Goal: Transaction & Acquisition: Purchase product/service

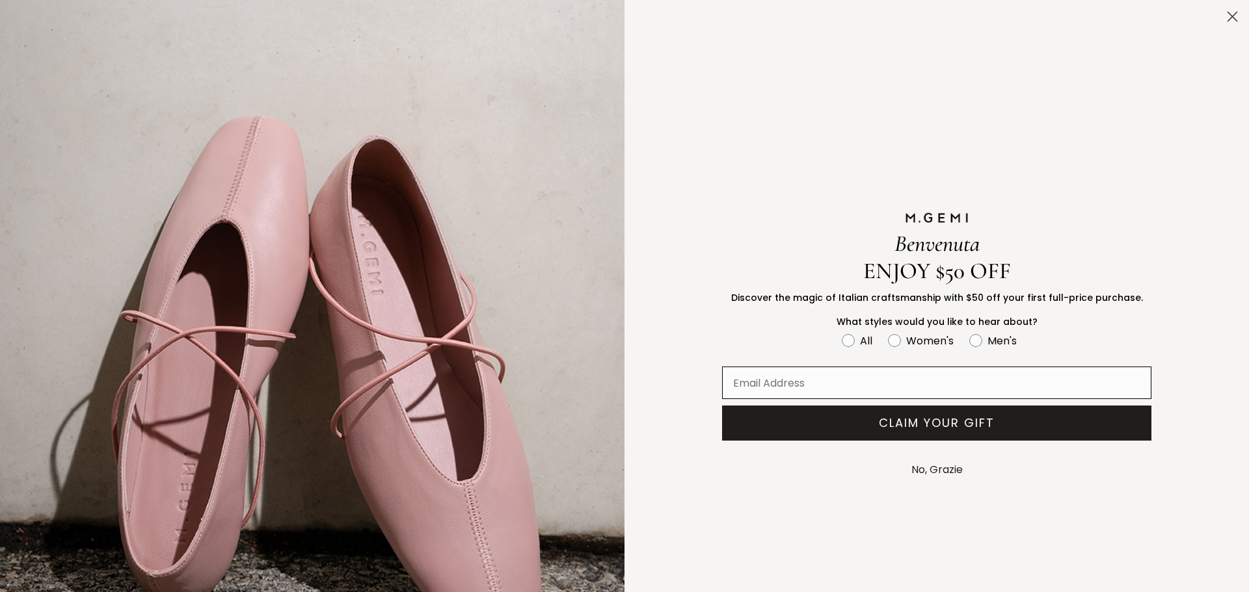
click at [756, 377] on input "Email Address" at bounding box center [936, 383] width 429 height 33
click at [888, 334] on circle "FULLSCREEN Form" at bounding box center [894, 340] width 12 height 12
click at [842, 332] on input "Women's" at bounding box center [841, 332] width 1 height 1
radio input "true"
click at [815, 381] on input "Email Address" at bounding box center [936, 383] width 429 height 33
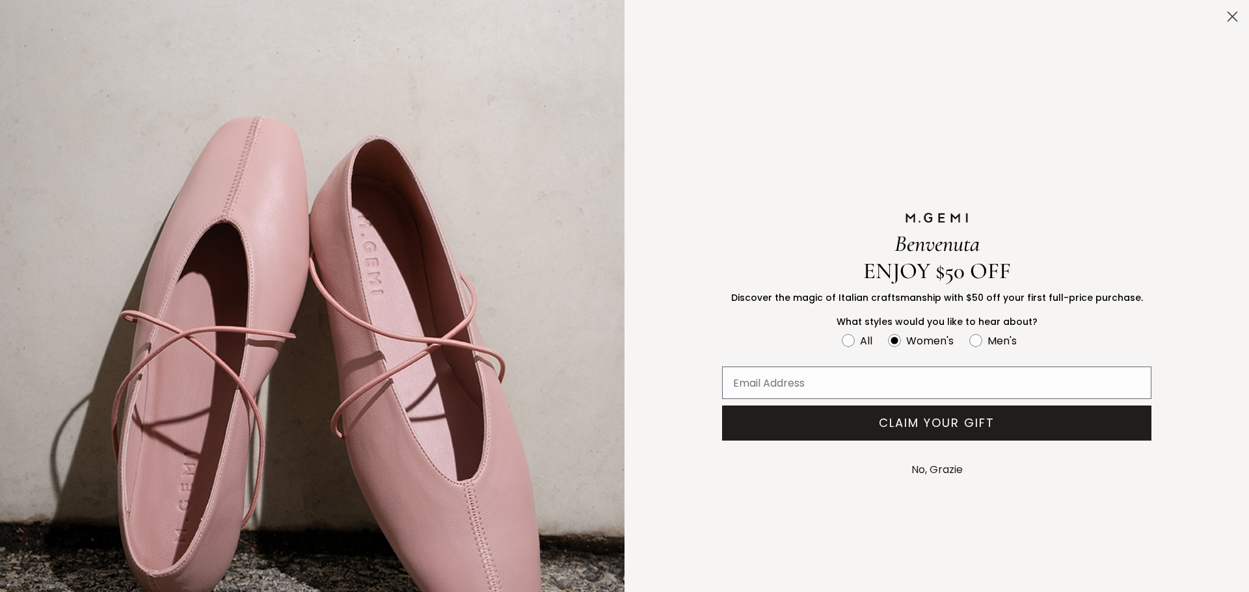
type input "[EMAIL_ADDRESS][DOMAIN_NAME]"
click at [875, 416] on button "CLAIM YOUR GIFT" at bounding box center [936, 423] width 429 height 35
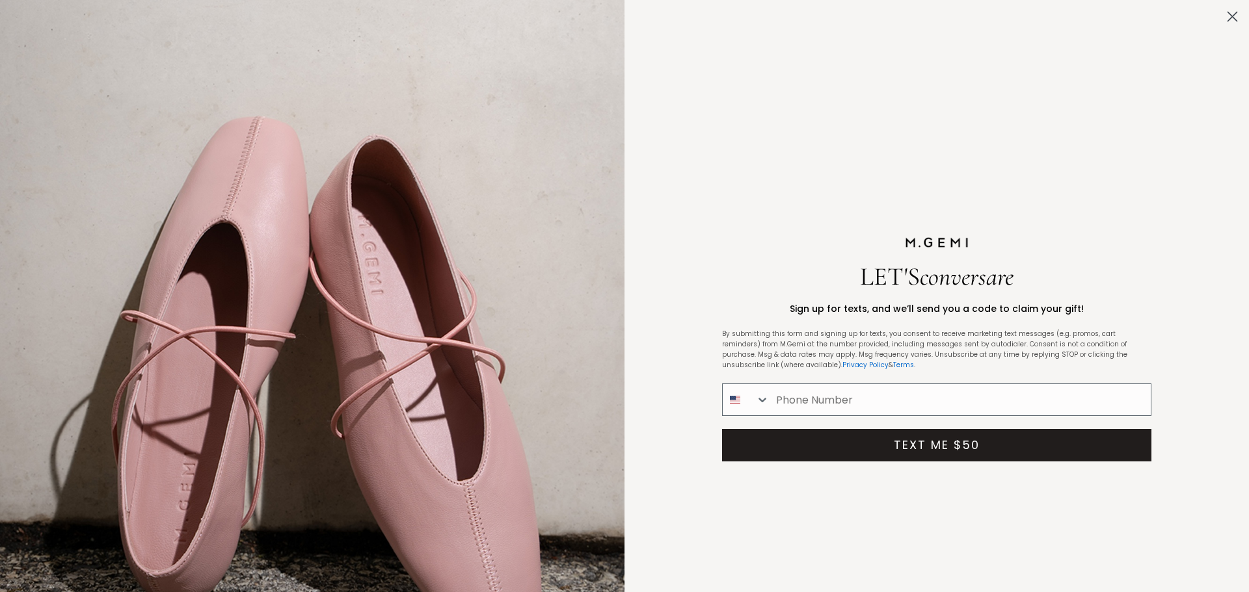
click at [1228, 12] on icon "Close dialog" at bounding box center [1232, 16] width 9 height 9
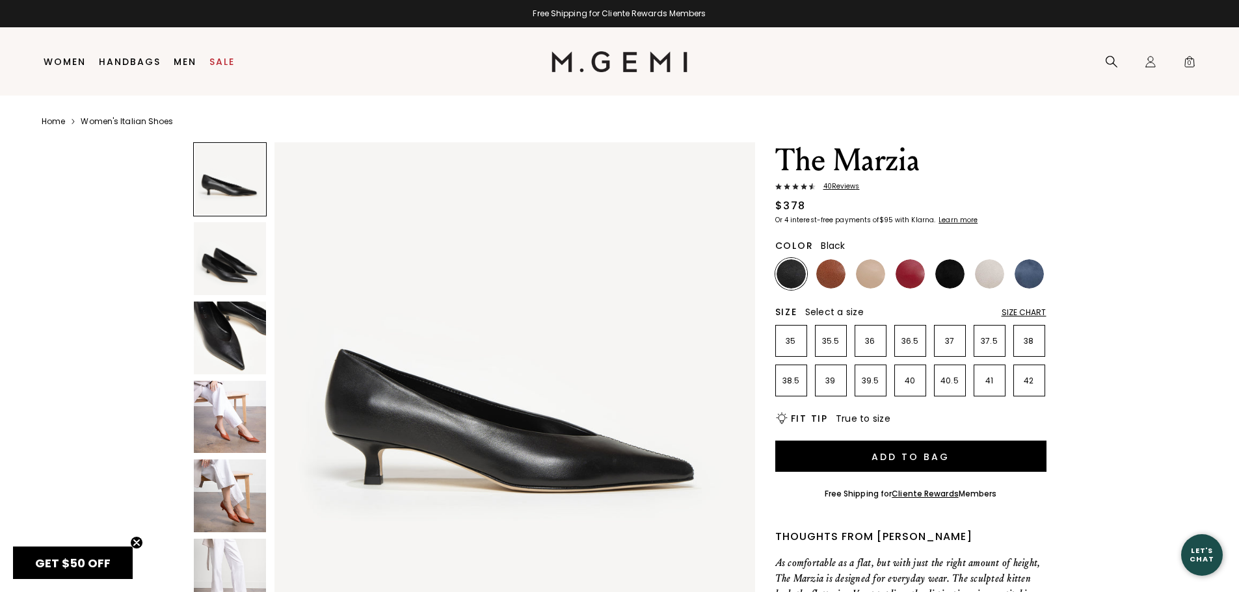
click at [1015, 310] on div "Size Chart" at bounding box center [1024, 313] width 45 height 10
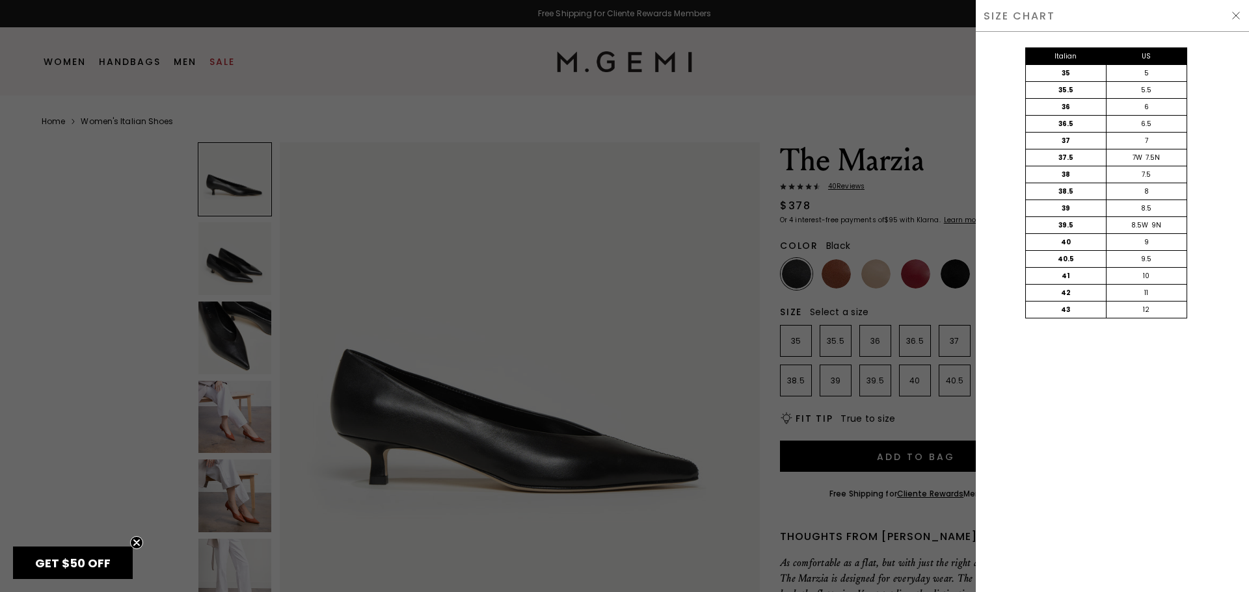
click at [1066, 295] on div "42" at bounding box center [1066, 293] width 81 height 16
click at [1145, 286] on div "11" at bounding box center [1146, 293] width 81 height 16
click at [719, 336] on div at bounding box center [624, 296] width 1249 height 592
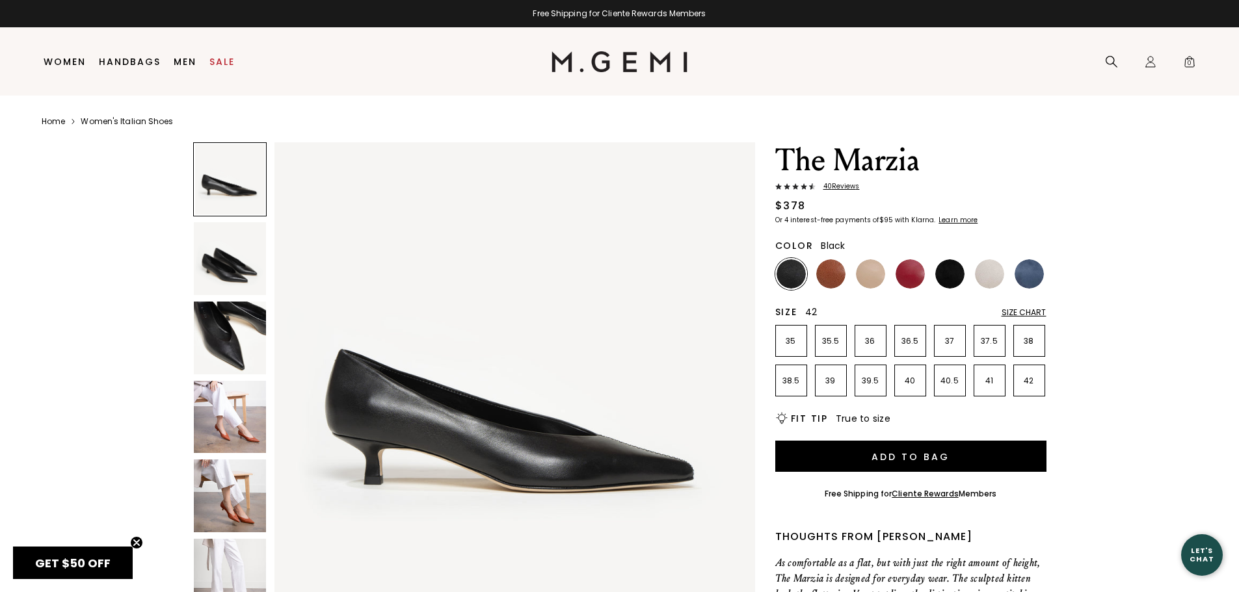
click at [1021, 376] on p "42" at bounding box center [1029, 381] width 31 height 10
click at [951, 271] on img at bounding box center [949, 273] width 29 height 29
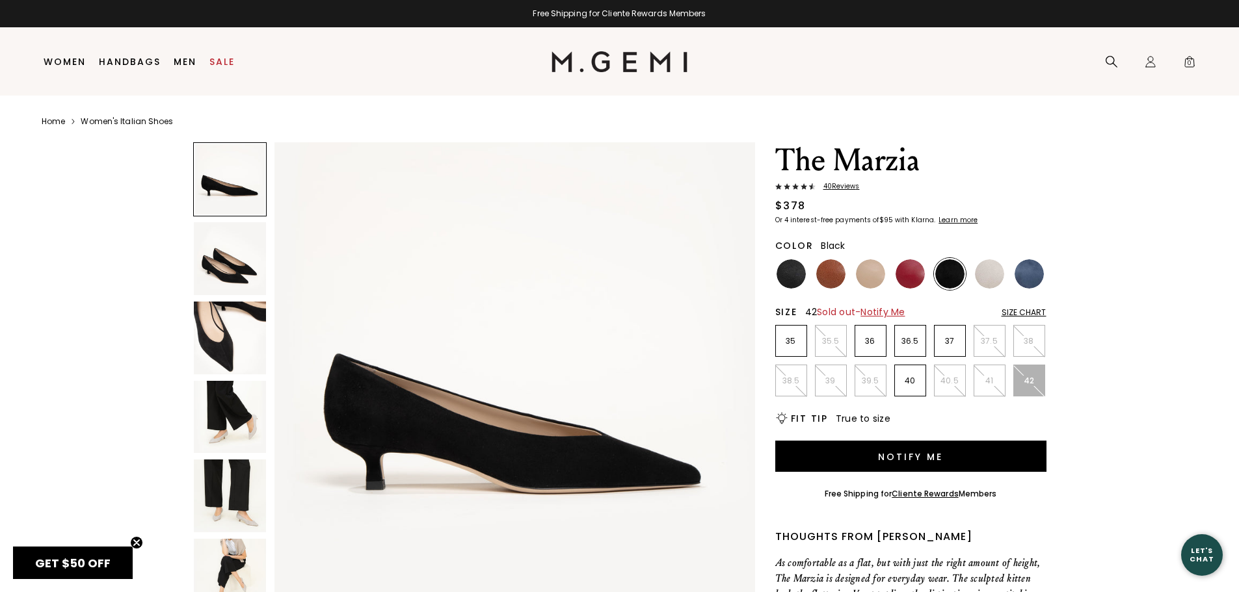
click at [788, 270] on img at bounding box center [791, 273] width 29 height 29
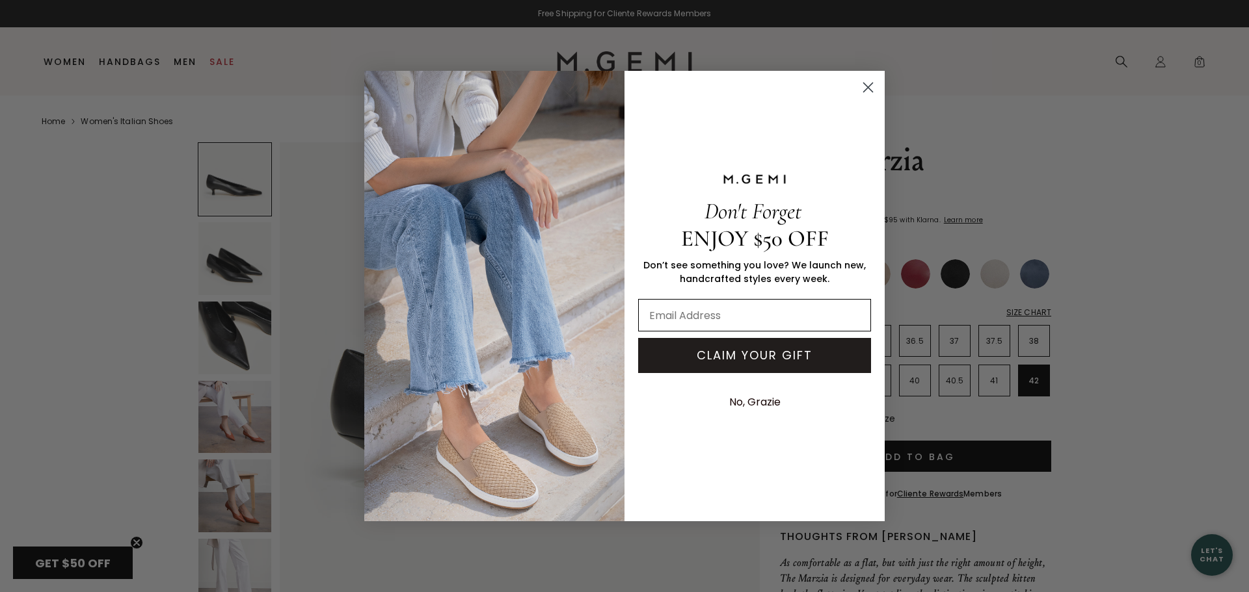
click at [732, 325] on input "Email Address" at bounding box center [754, 315] width 233 height 33
type input "[EMAIL_ADDRESS][DOMAIN_NAME]"
click at [763, 350] on button "CLAIM YOUR GIFT" at bounding box center [754, 355] width 233 height 35
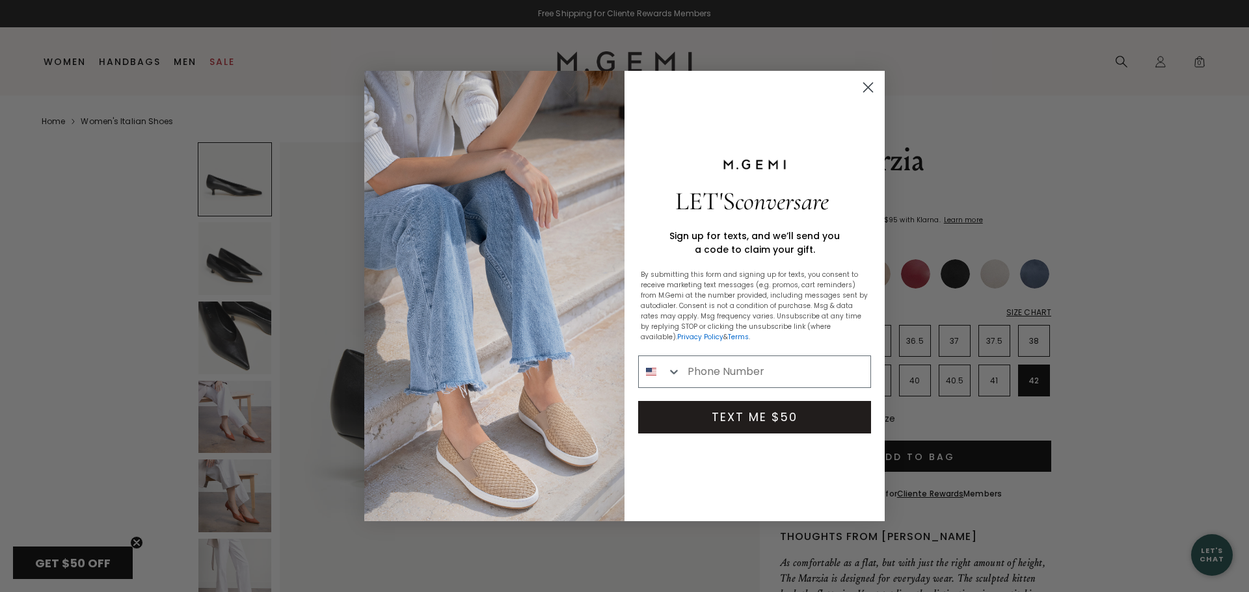
click at [868, 85] on circle "Close dialog" at bounding box center [867, 87] width 21 height 21
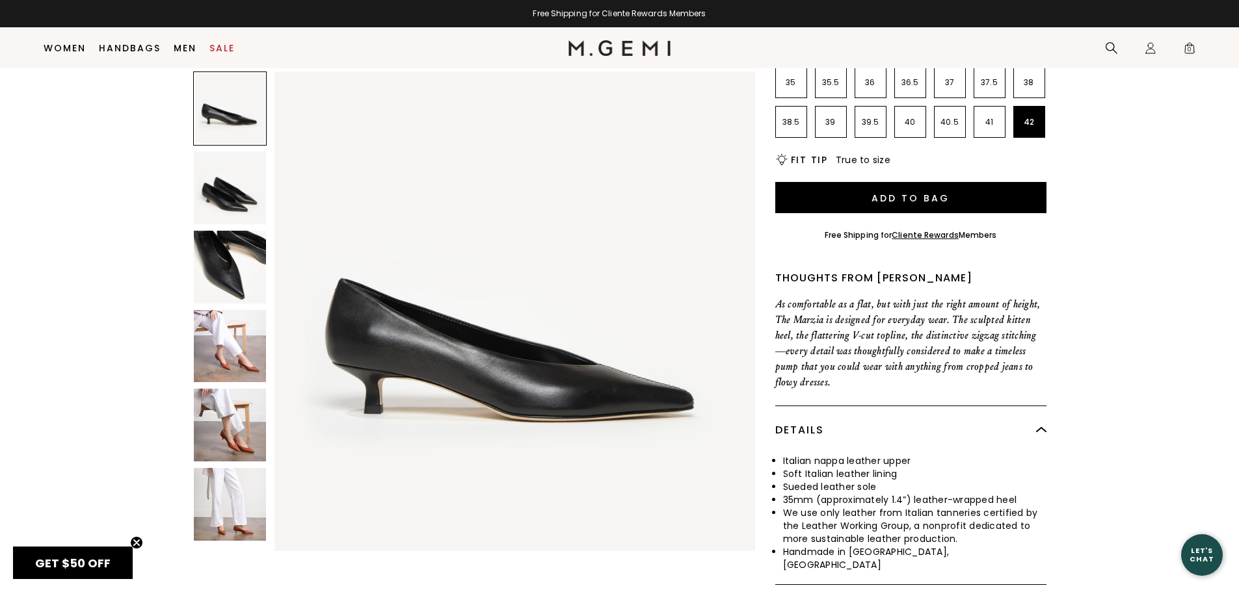
scroll to position [233, 0]
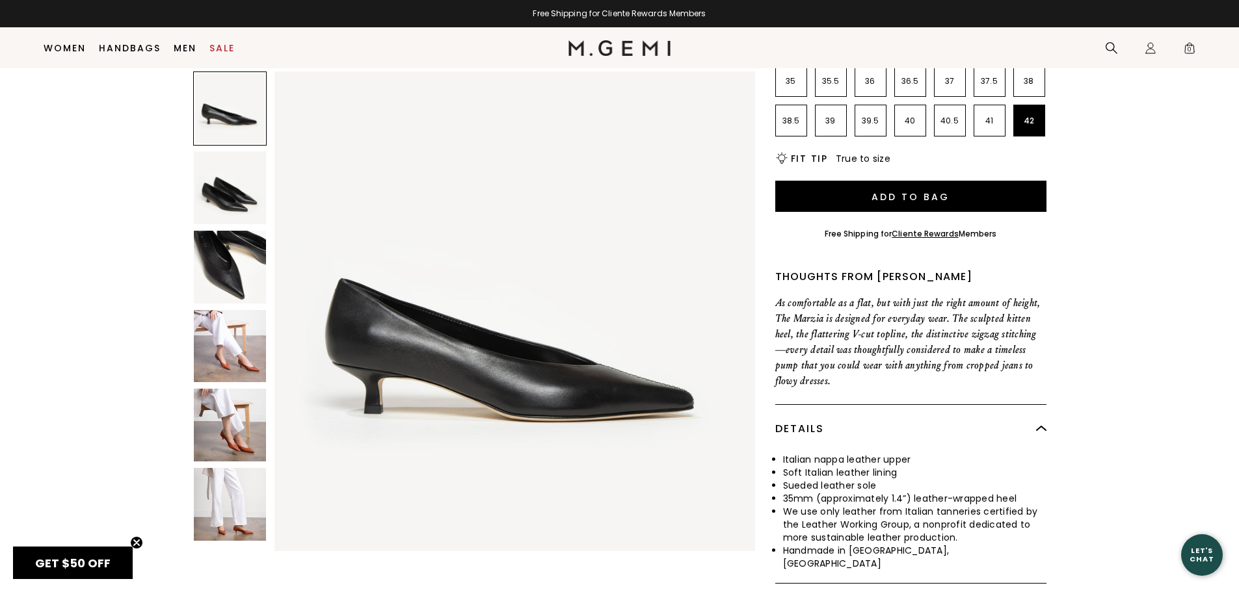
click at [226, 276] on img at bounding box center [230, 267] width 73 height 73
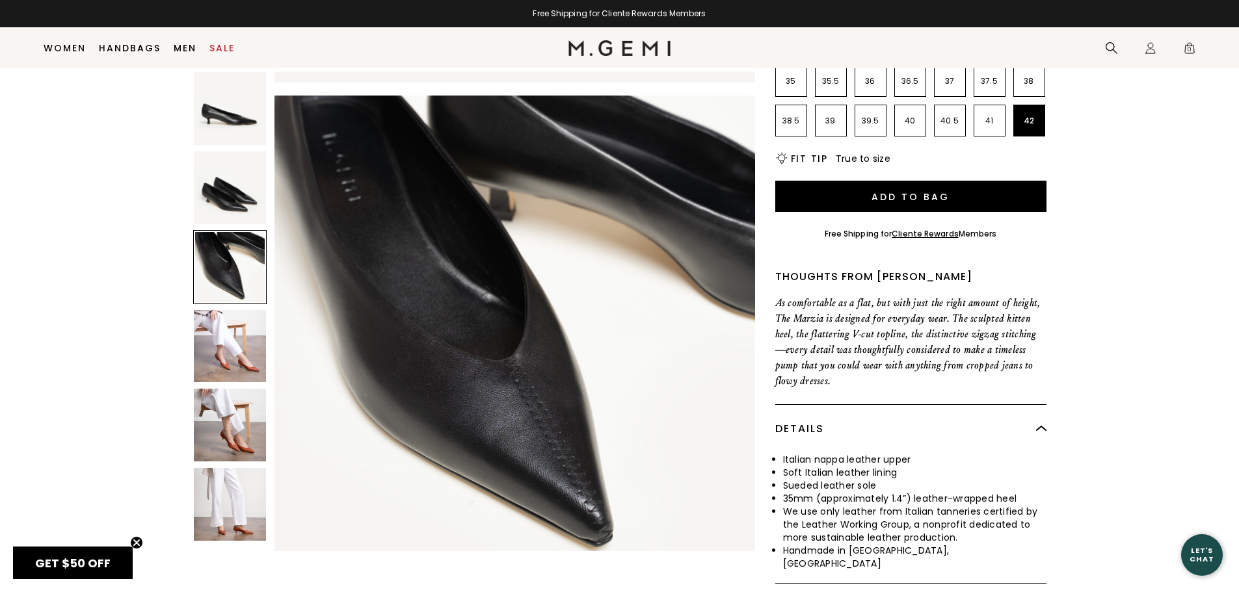
scroll to position [966, 0]
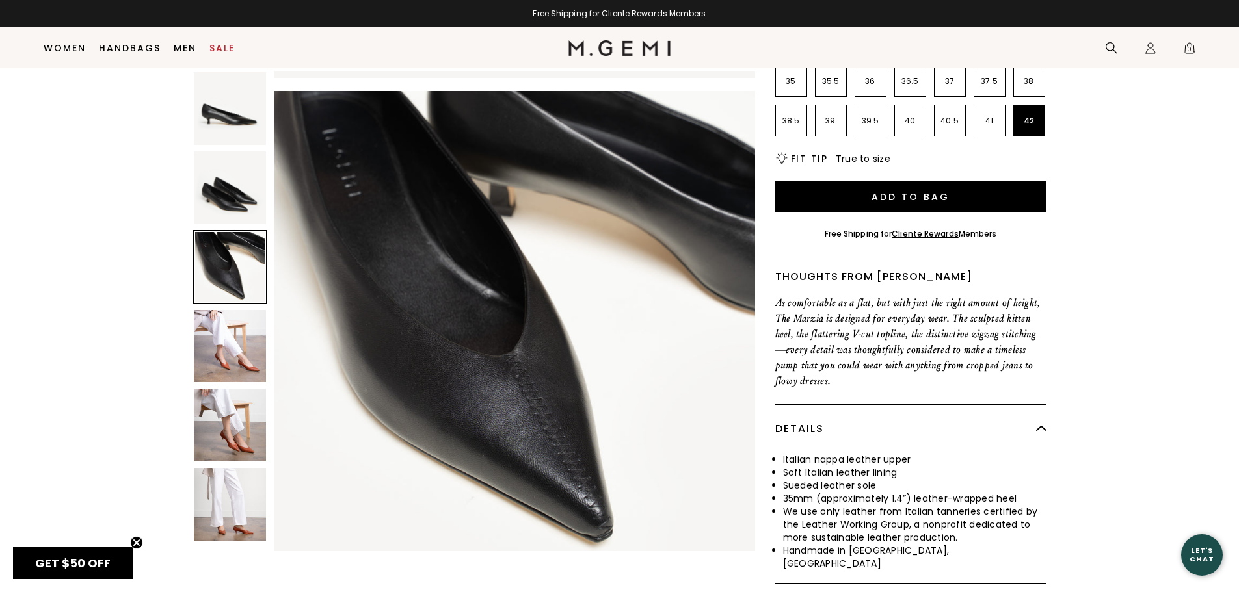
click at [243, 208] on img at bounding box center [230, 188] width 73 height 73
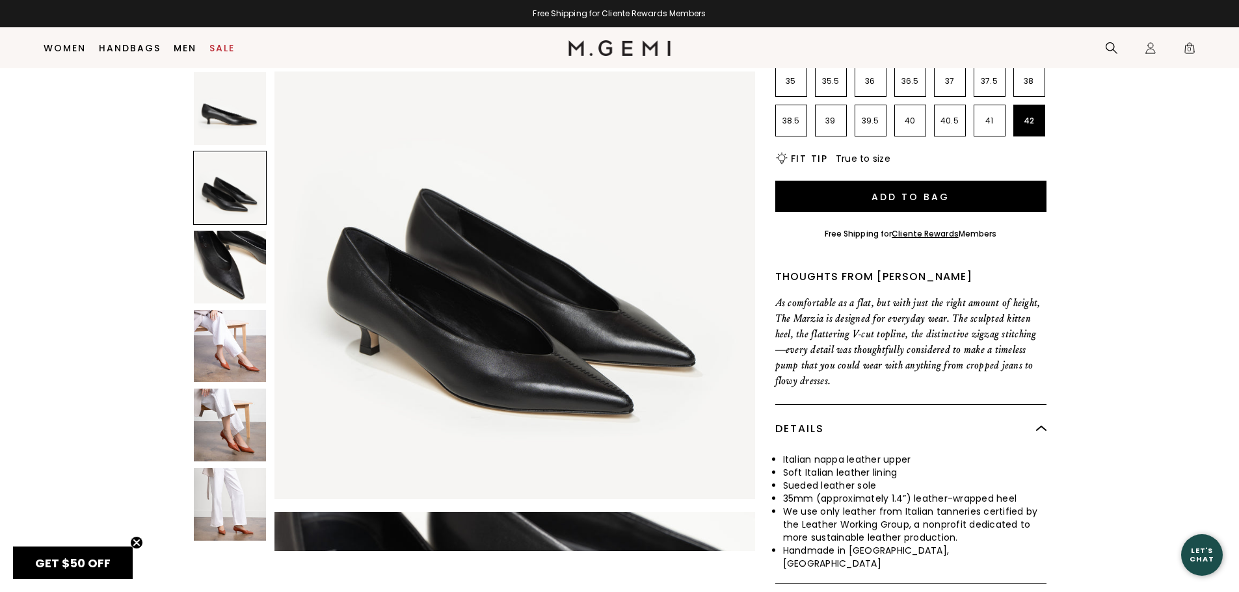
scroll to position [483, 0]
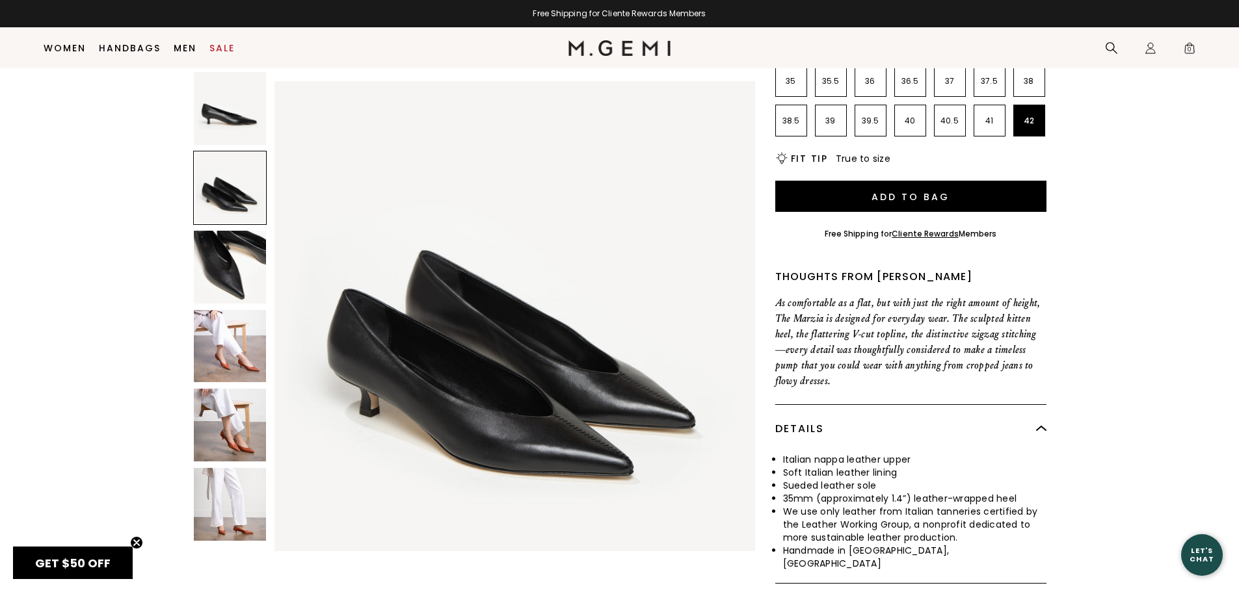
click at [250, 122] on img at bounding box center [230, 108] width 73 height 73
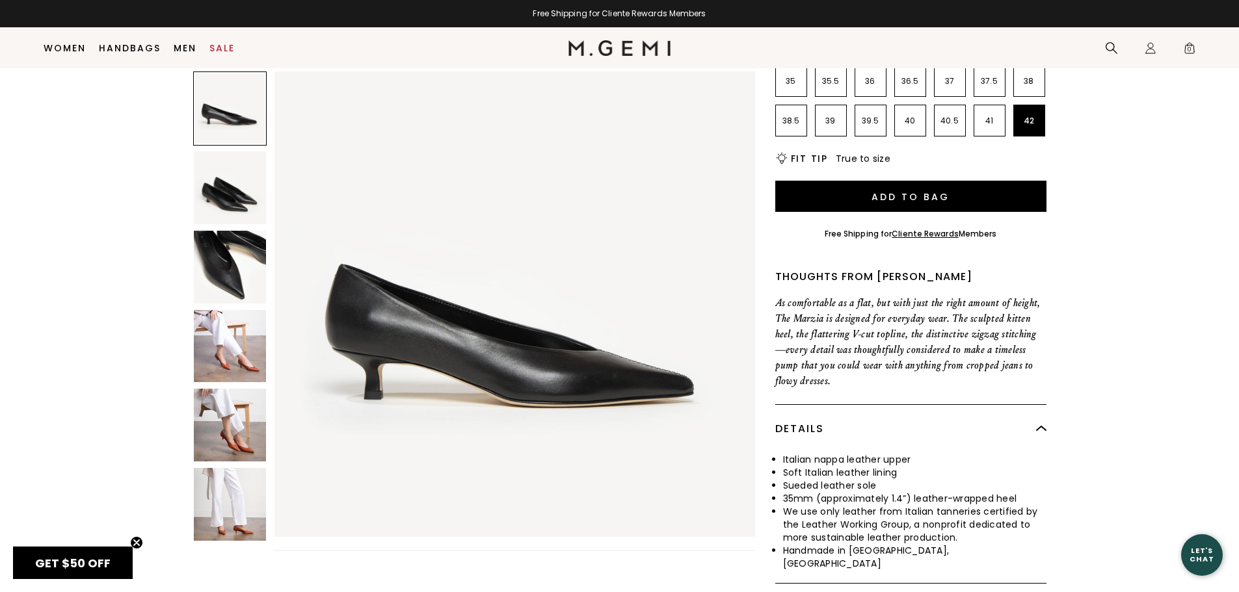
scroll to position [0, 0]
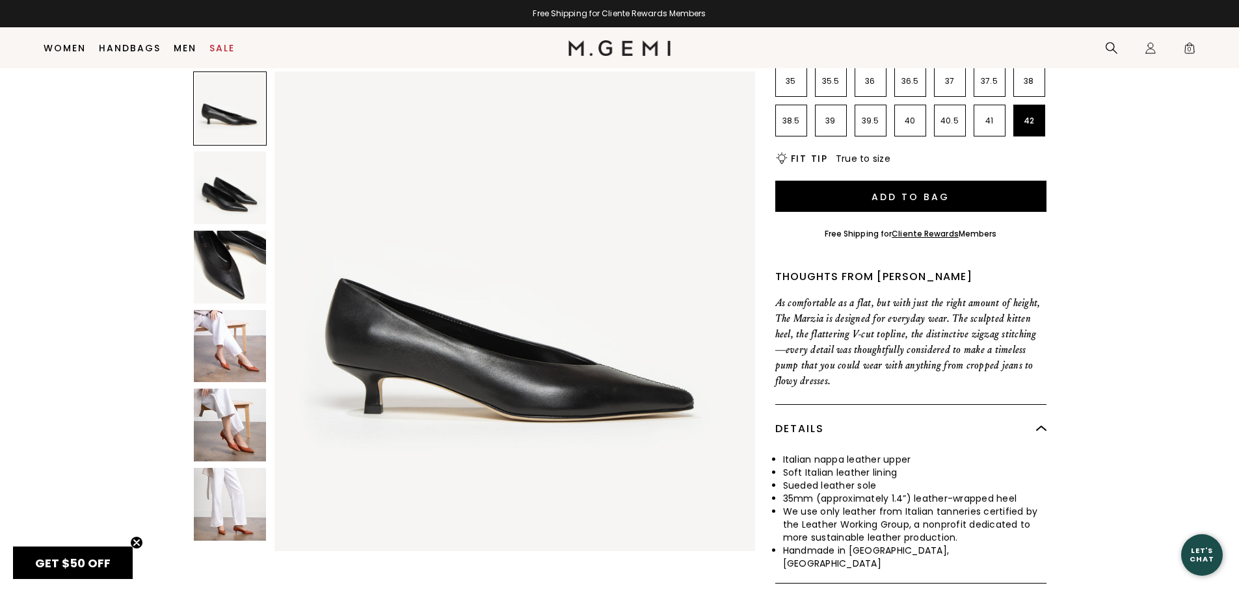
click at [784, 151] on div "Size 42 Size Chart 35 35.5 36 36.5 37 37.5 38 38.5 39 39.5 40 40.5 41 42 Icons/…" at bounding box center [910, 106] width 271 height 120
click at [782, 161] on icon "Icons/20x20/bulb@2x" at bounding box center [781, 158] width 13 height 13
click at [861, 157] on span "True to size" at bounding box center [863, 158] width 55 height 13
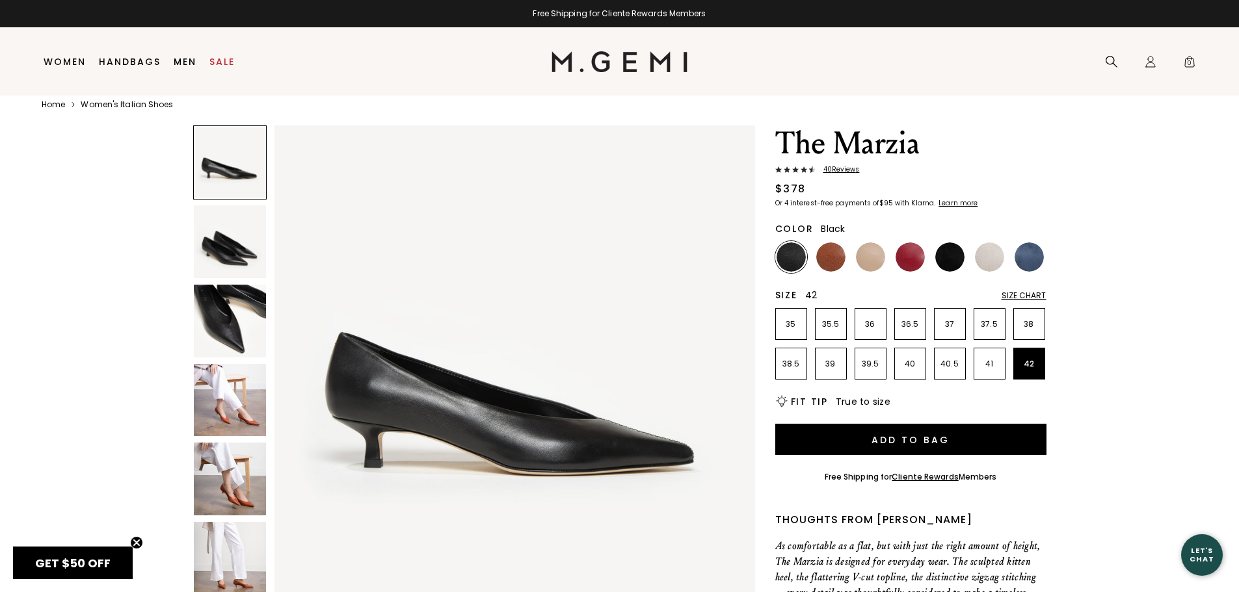
scroll to position [27, 0]
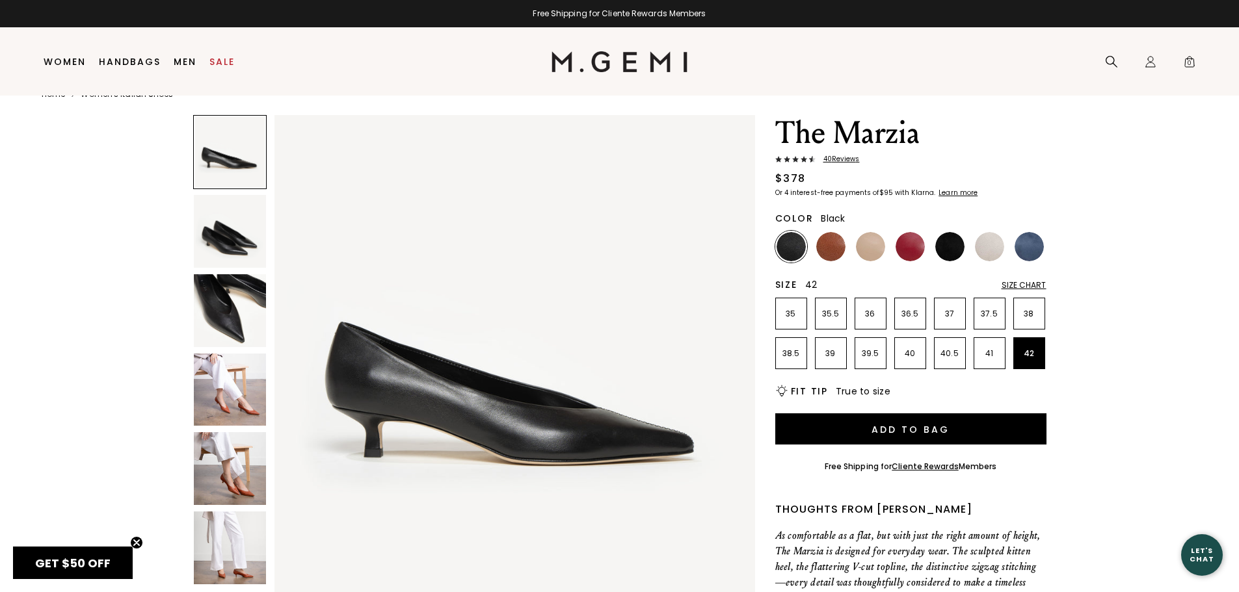
click at [797, 180] on div "$378" at bounding box center [790, 179] width 31 height 16
click at [784, 384] on div "Size 42 Size Chart 35 35.5 36 36.5 37 37.5 38 38.5 39 39.5 40 40.5 41 42 Icons/…" at bounding box center [910, 338] width 271 height 120
click at [1040, 353] on p "42" at bounding box center [1029, 354] width 31 height 10
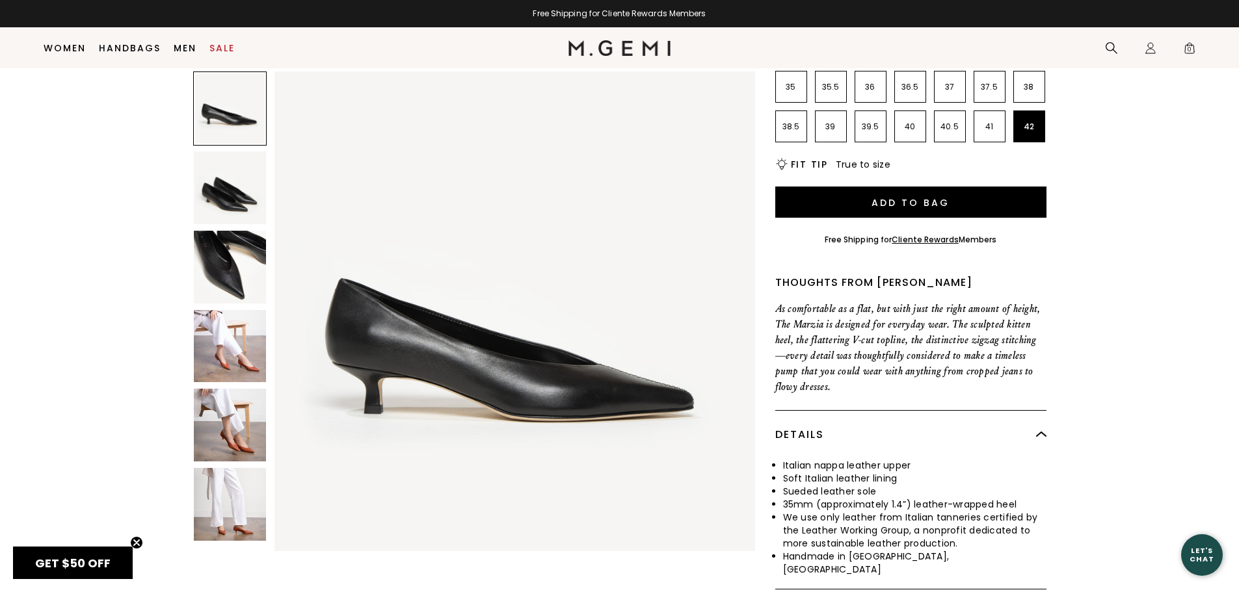
scroll to position [195, 0]
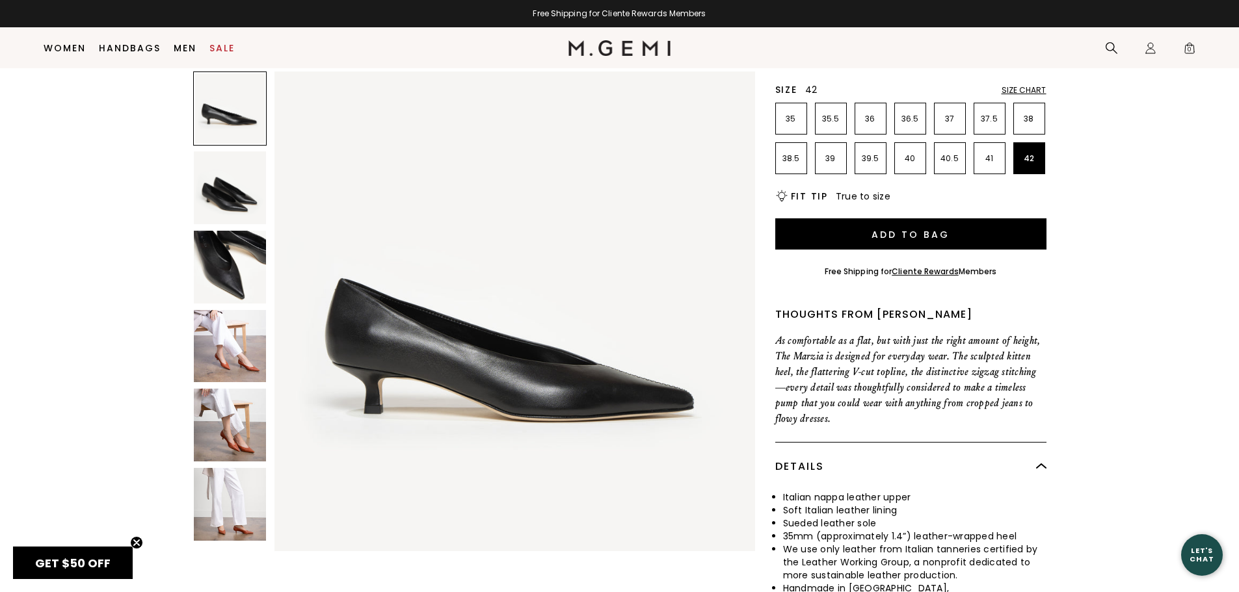
click at [1019, 85] on div "Size Chart" at bounding box center [1024, 90] width 45 height 10
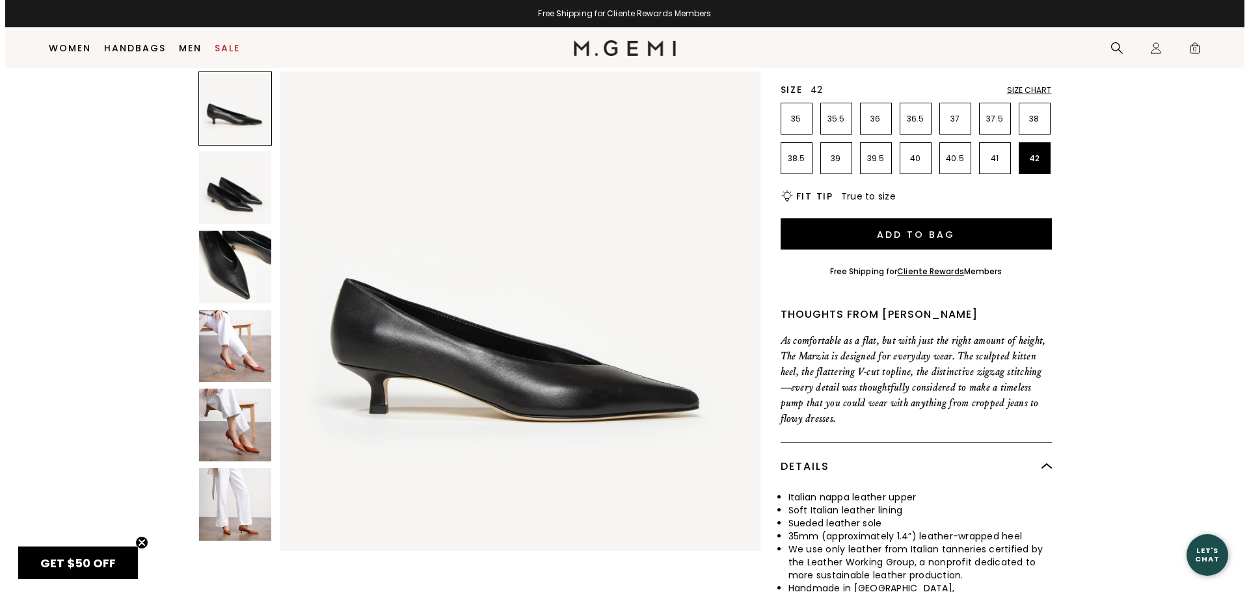
scroll to position [0, 0]
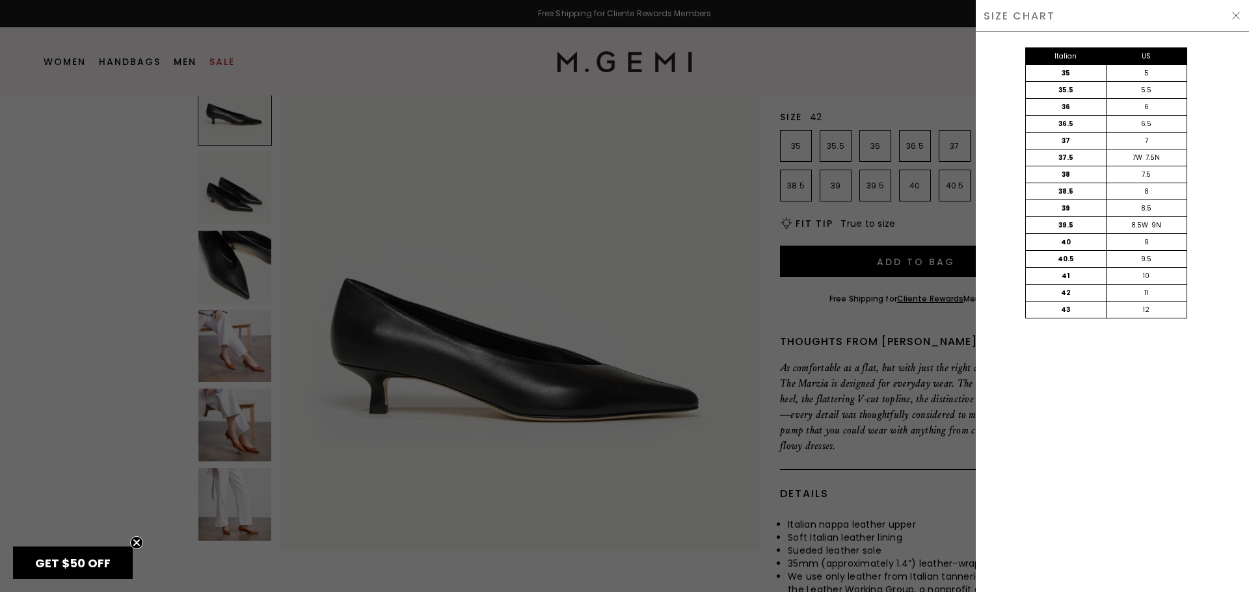
click at [525, 248] on div at bounding box center [624, 296] width 1249 height 592
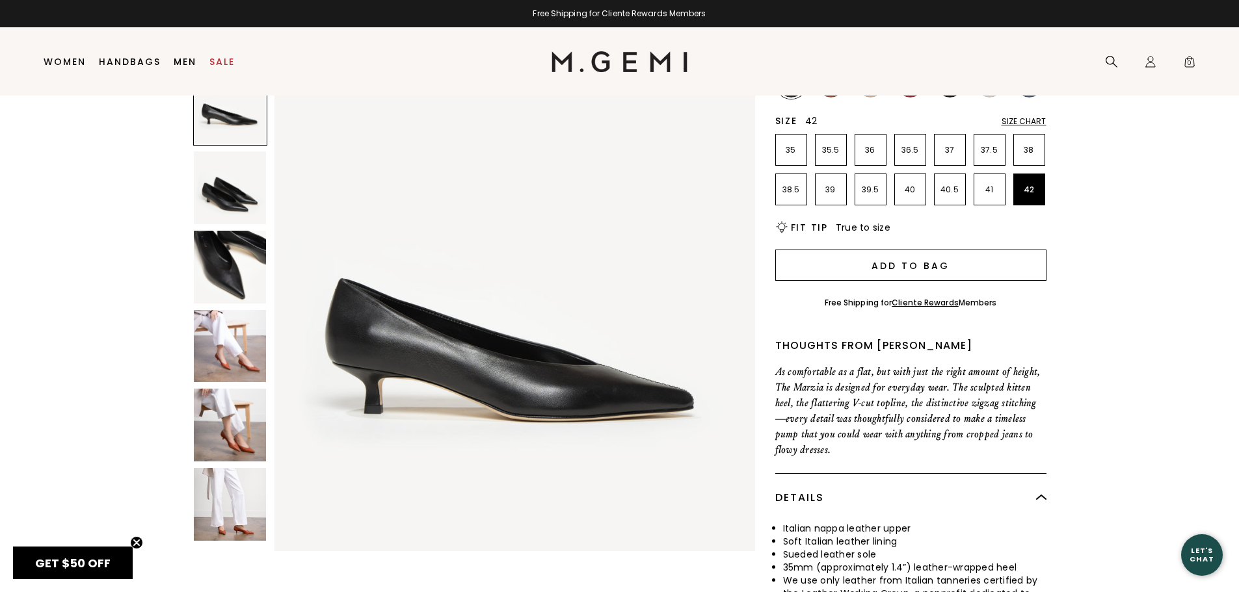
scroll to position [168, 0]
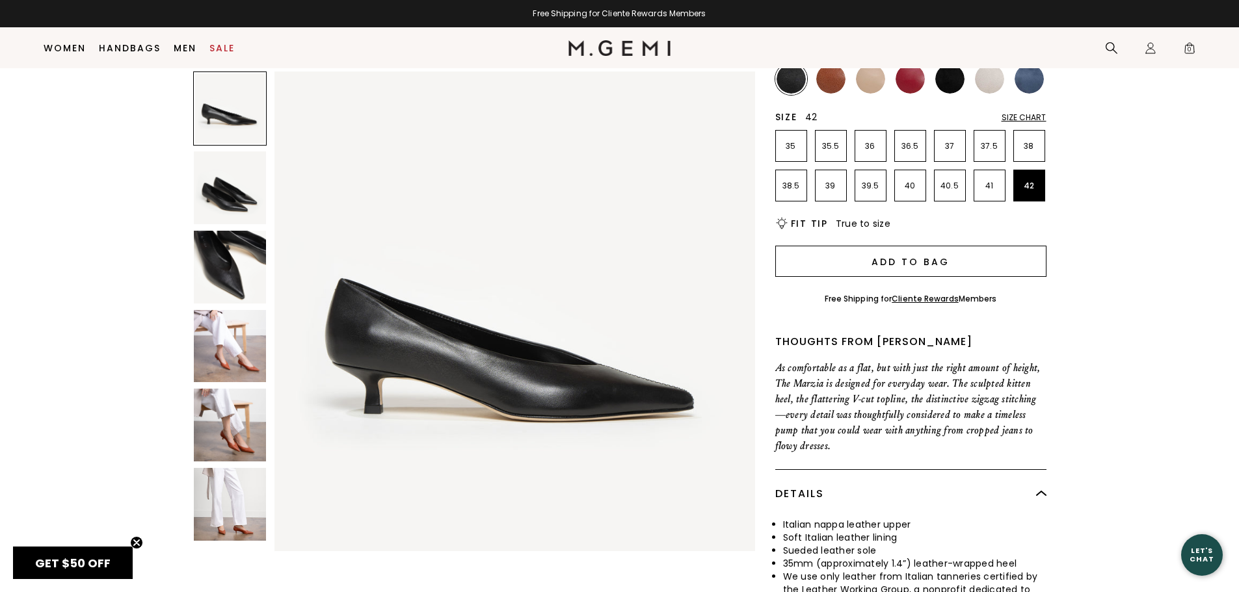
click at [912, 258] on button "Add to Bag" at bounding box center [910, 261] width 271 height 31
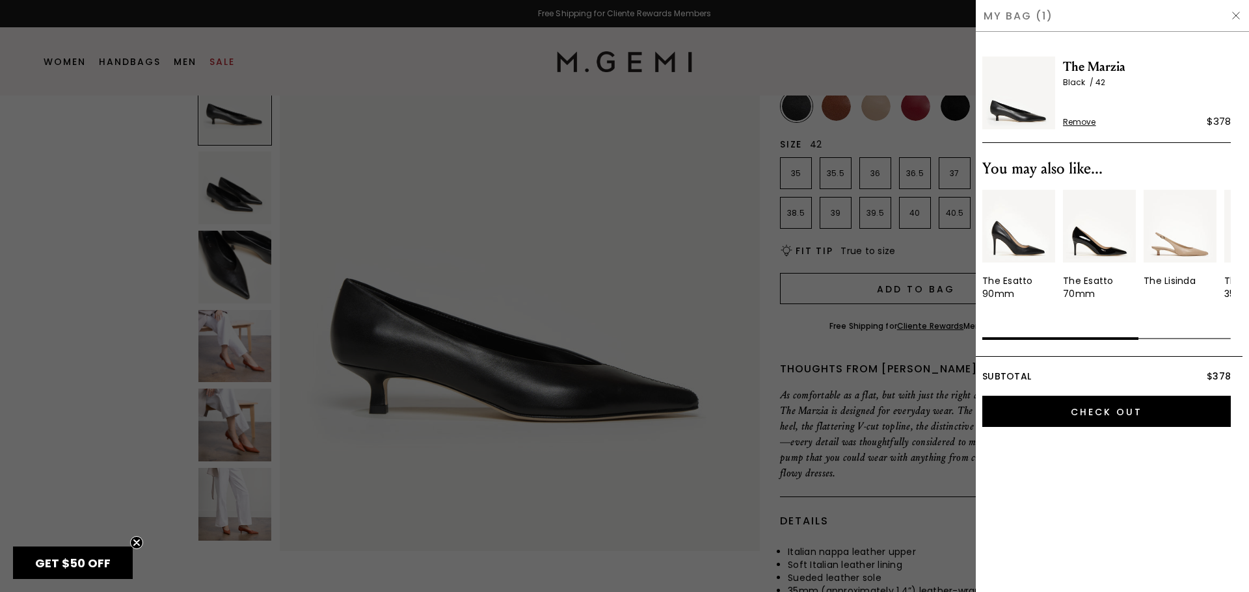
scroll to position [0, 0]
click at [1191, 247] on img at bounding box center [1179, 226] width 73 height 73
